Goal: Find specific page/section: Find specific page/section

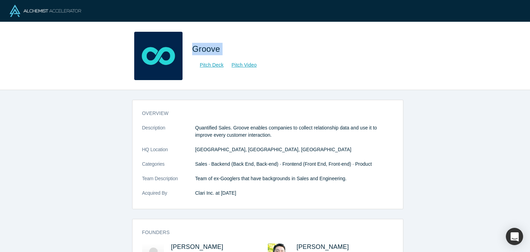
click at [223, 87] on div "Groove Pitch Deck Pitch Video" at bounding box center [265, 56] width 530 height 68
drag, startPoint x: 231, startPoint y: 50, endPoint x: 193, endPoint y: 52, distance: 37.7
click at [193, 52] on h1 "Groove" at bounding box center [288, 49] width 193 height 12
copy span "Groove"
click at [301, 49] on h1 "Groove" at bounding box center [288, 49] width 193 height 12
